Goal: Find specific page/section: Find specific page/section

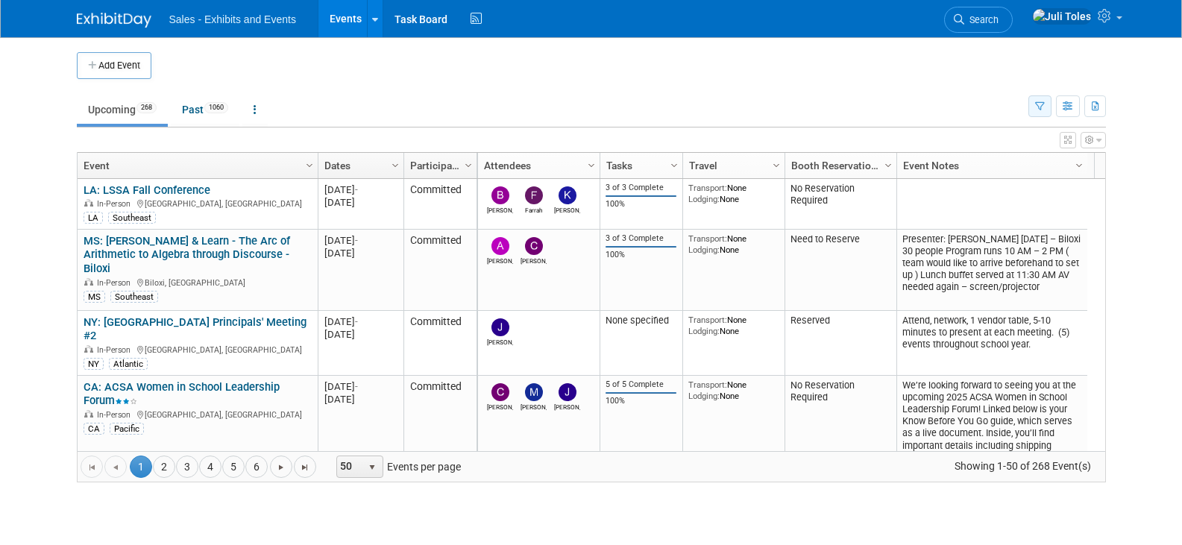
click at [1037, 109] on icon "button" at bounding box center [1040, 107] width 10 height 10
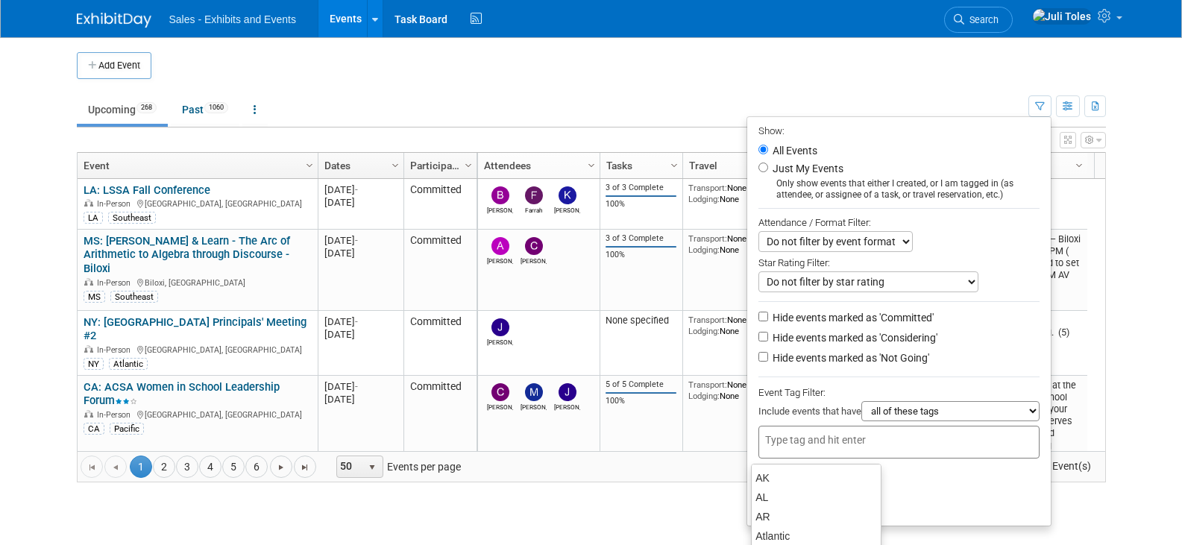
click at [904, 456] on div at bounding box center [898, 442] width 281 height 33
type input "ca"
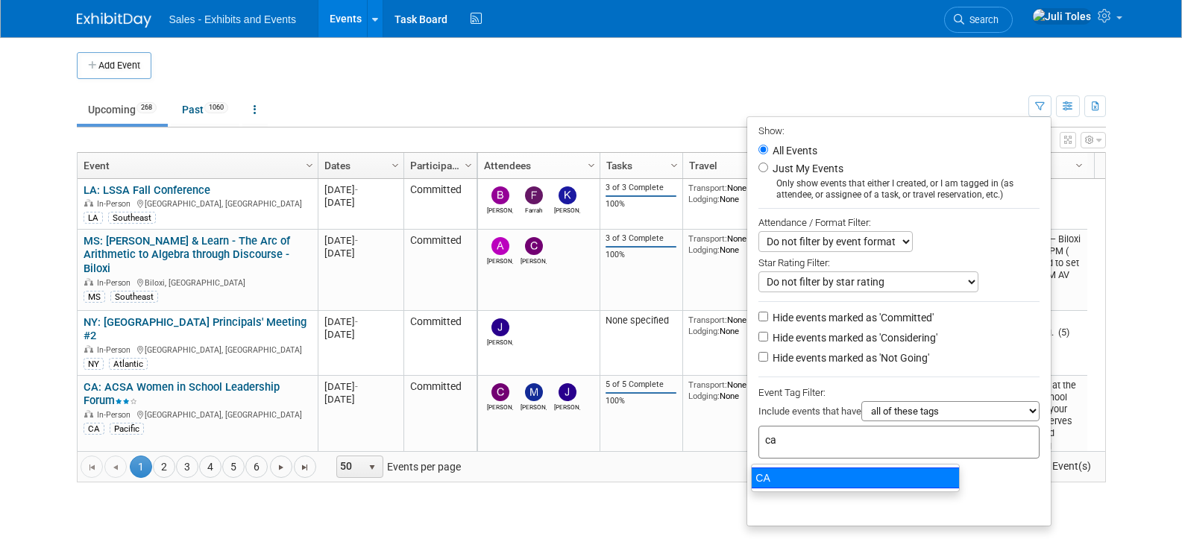
click at [783, 476] on div "CA" at bounding box center [855, 478] width 209 height 21
type input "CA"
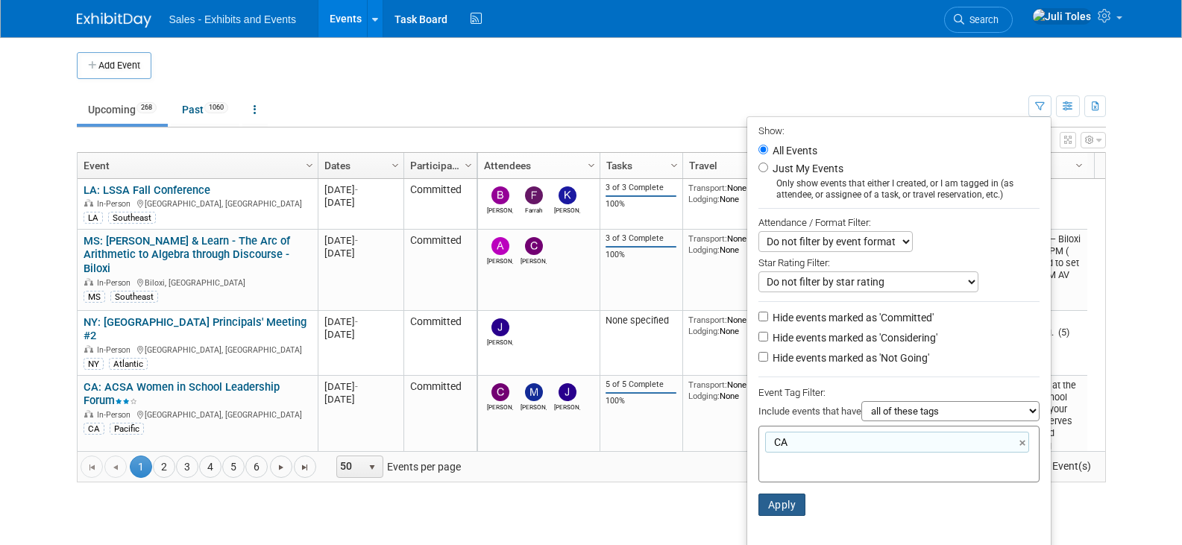
click at [775, 508] on button "Apply" at bounding box center [782, 505] width 48 height 22
